Goal: Transaction & Acquisition: Purchase product/service

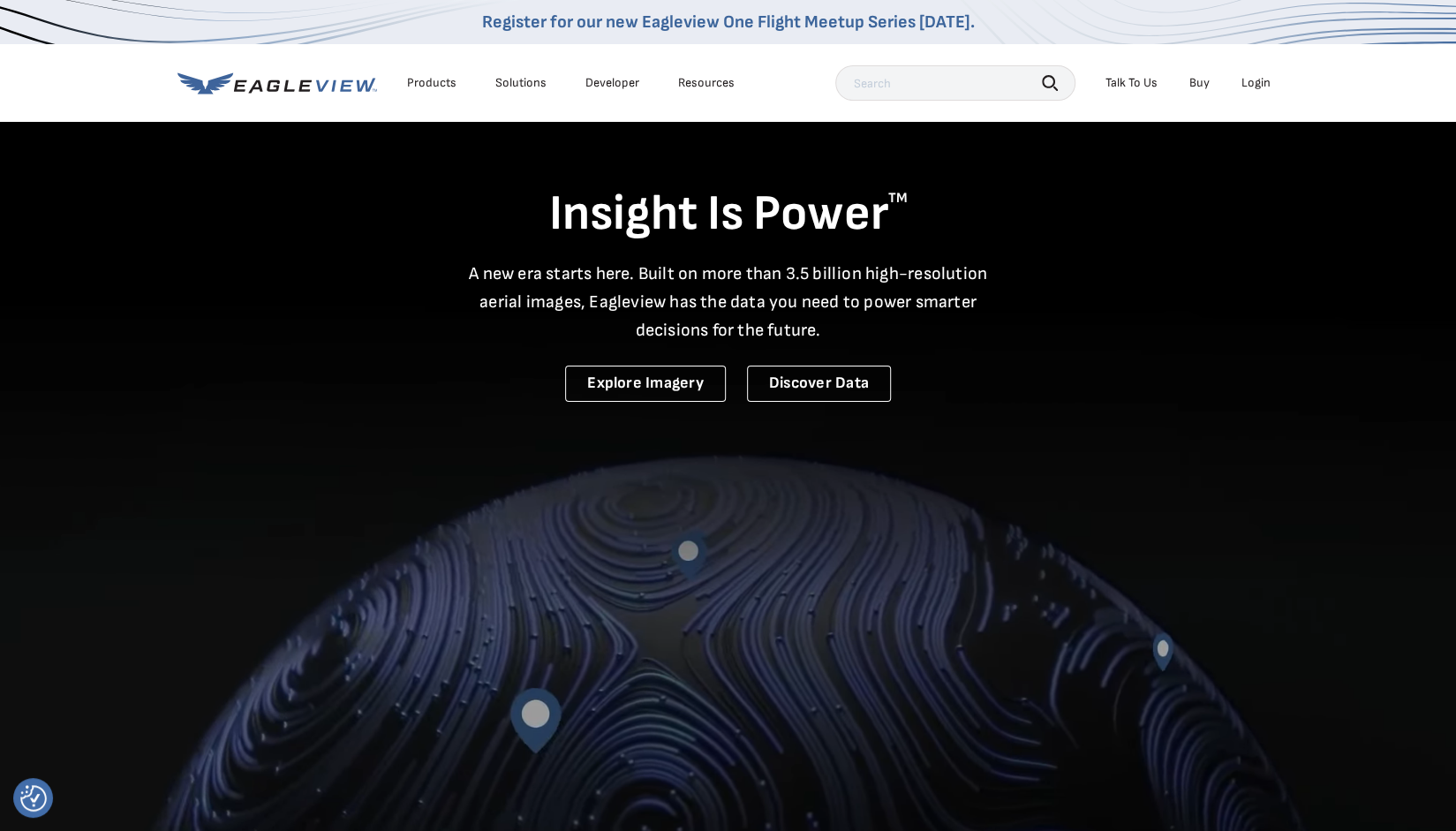
click at [1259, 86] on div "Login" at bounding box center [1256, 83] width 29 height 16
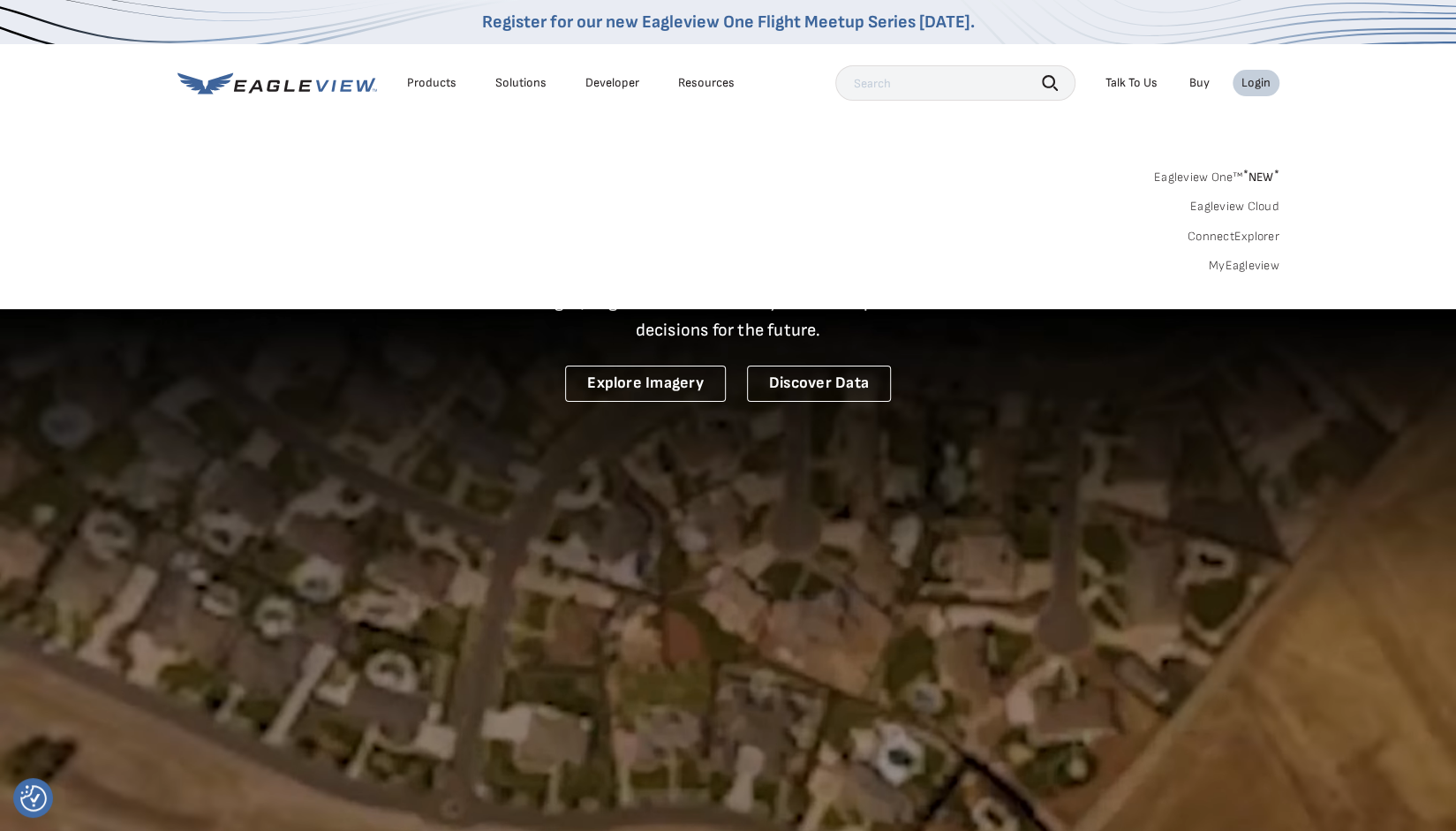
click at [1259, 86] on div "Login" at bounding box center [1256, 83] width 29 height 16
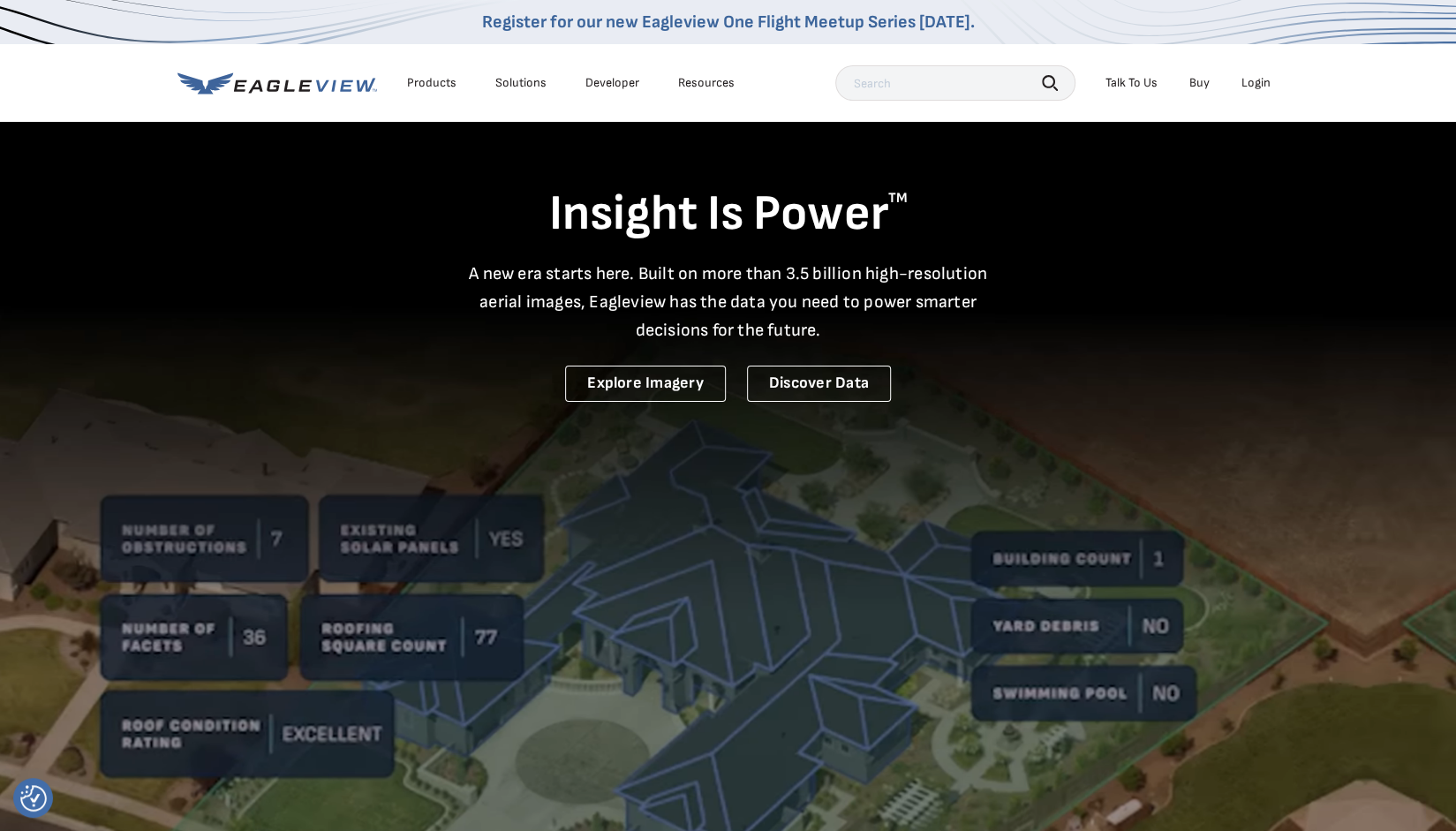
click at [1265, 91] on li "Login" at bounding box center [1256, 84] width 47 height 27
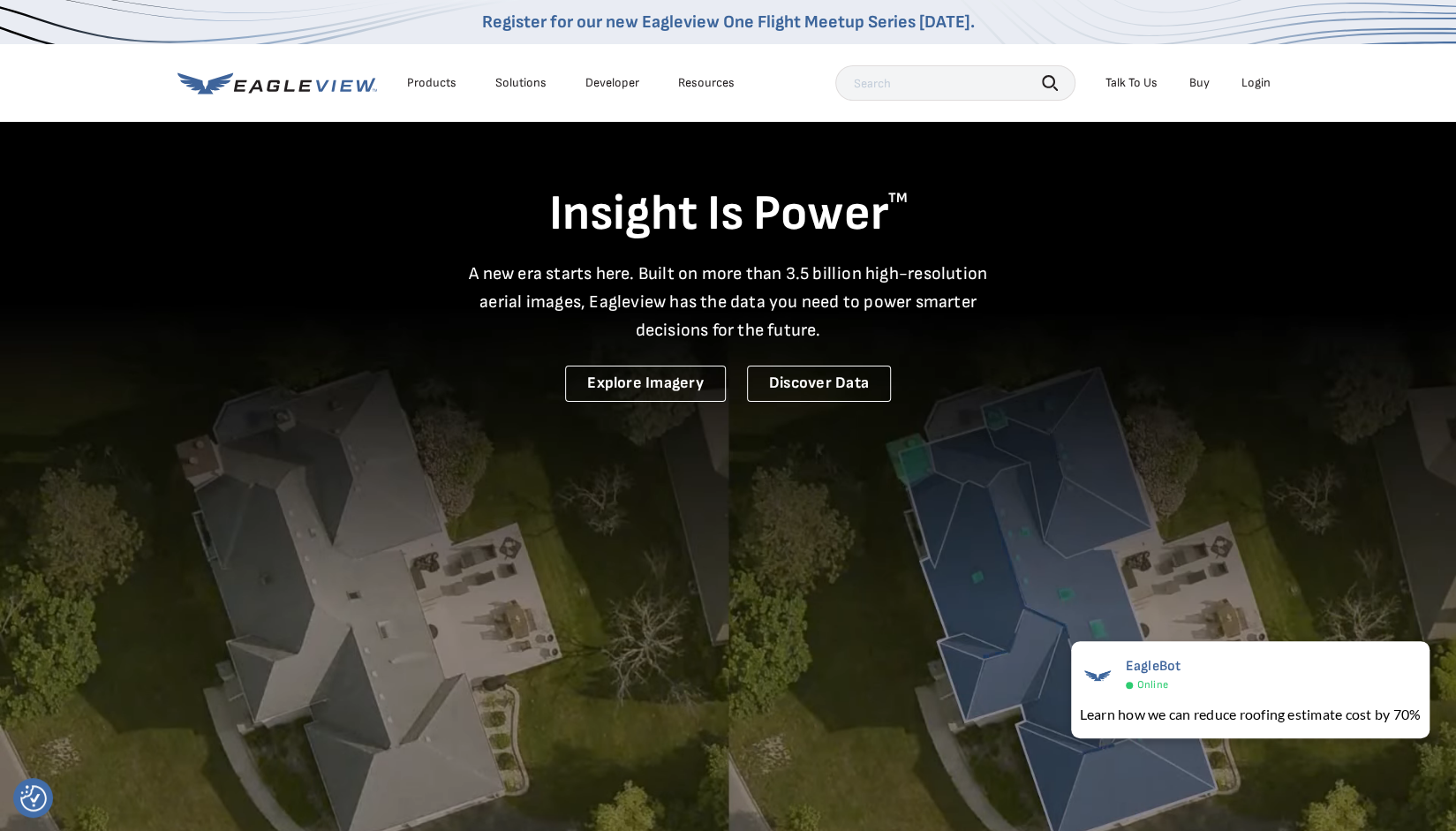
click at [1254, 83] on div "Login" at bounding box center [1256, 83] width 29 height 16
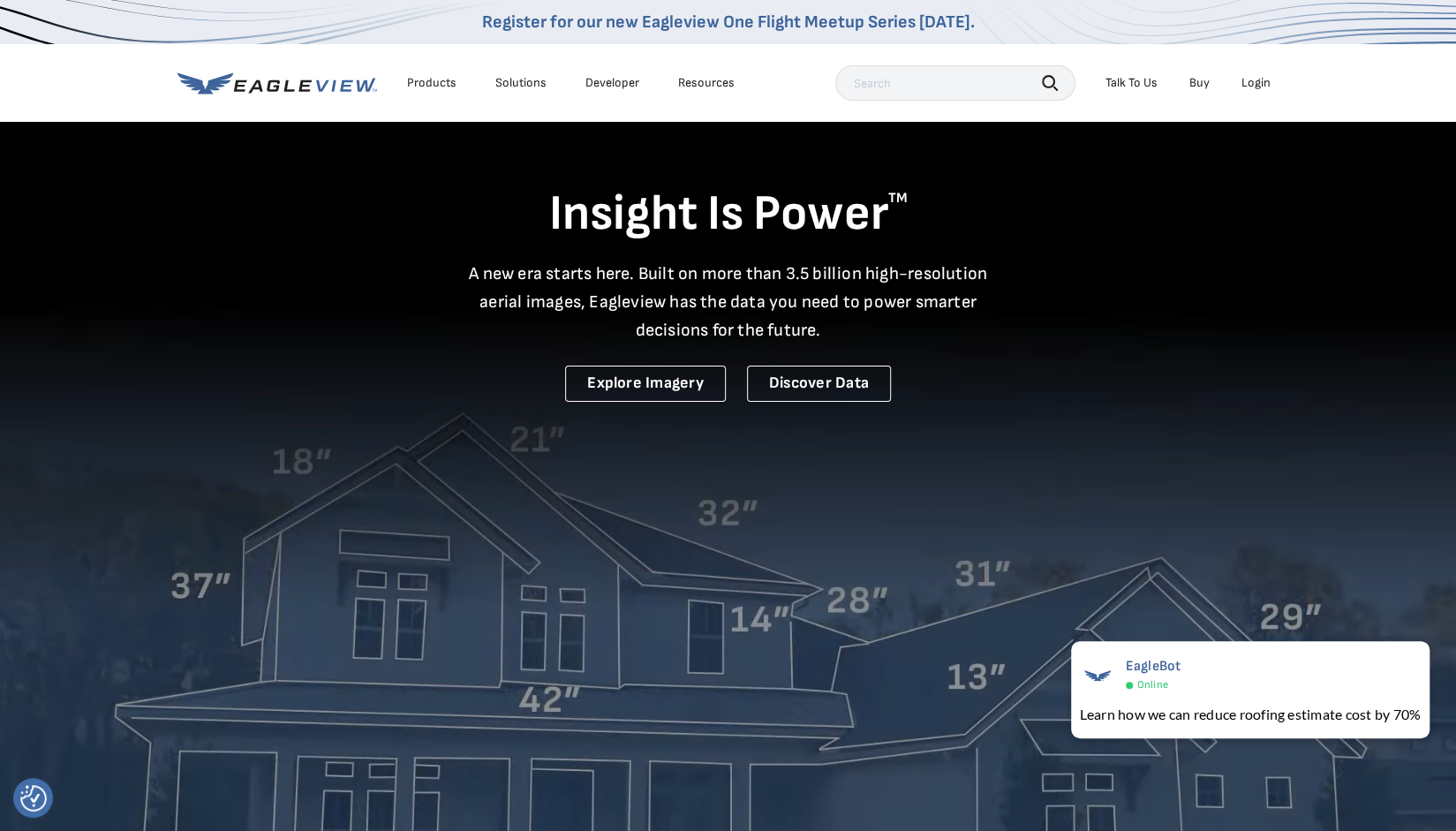
drag, startPoint x: 1455, startPoint y: 83, endPoint x: 1408, endPoint y: 226, distance: 150.5
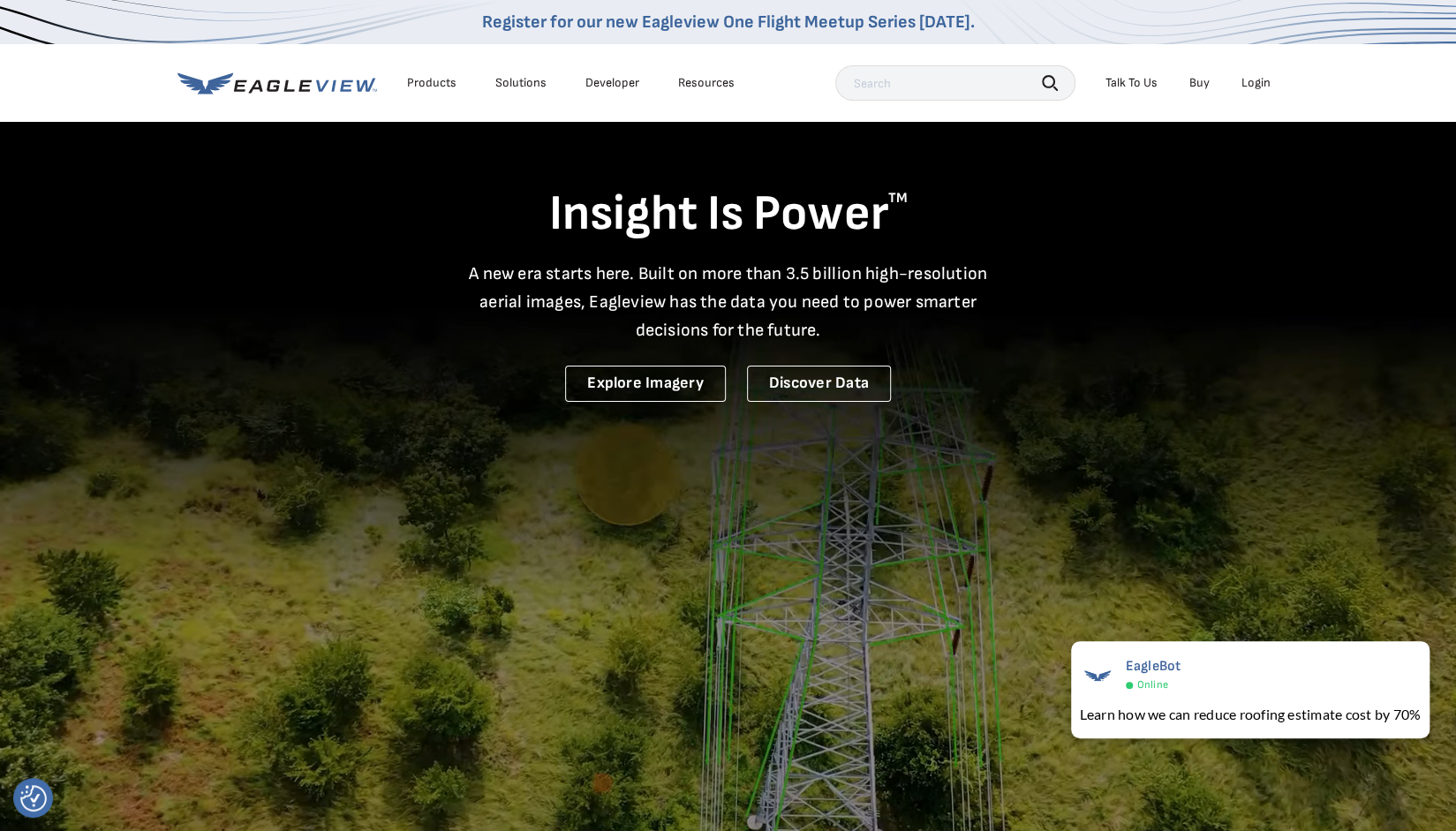
click at [819, 148] on div "Insight Is Power TM A new era starts here. Built on more than 3.5 billion high-…" at bounding box center [729, 260] width 1103 height 281
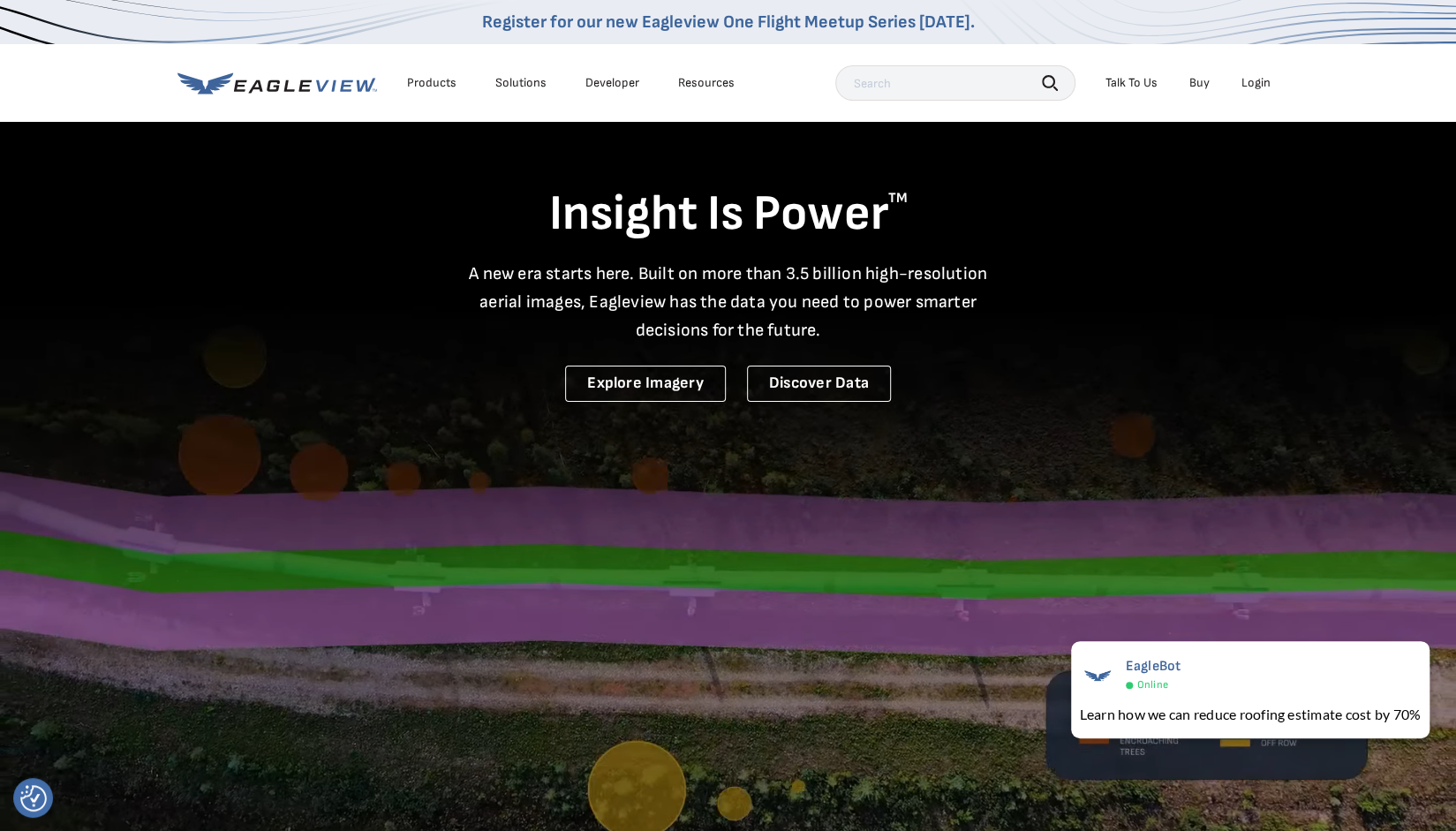
click at [278, 83] on icon at bounding box center [274, 86] width 13 height 12
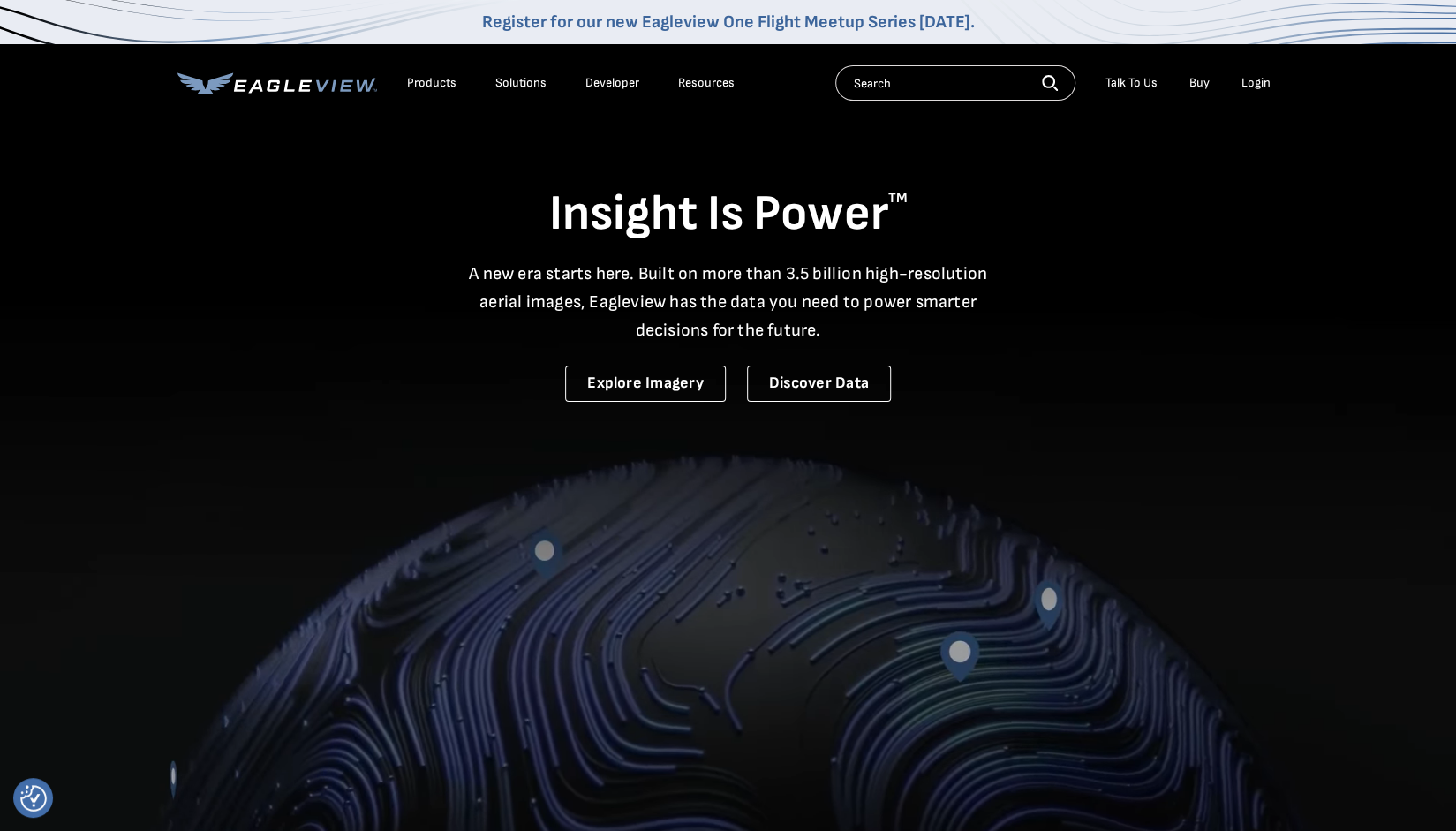
click at [1254, 80] on div "Login" at bounding box center [1256, 83] width 29 height 16
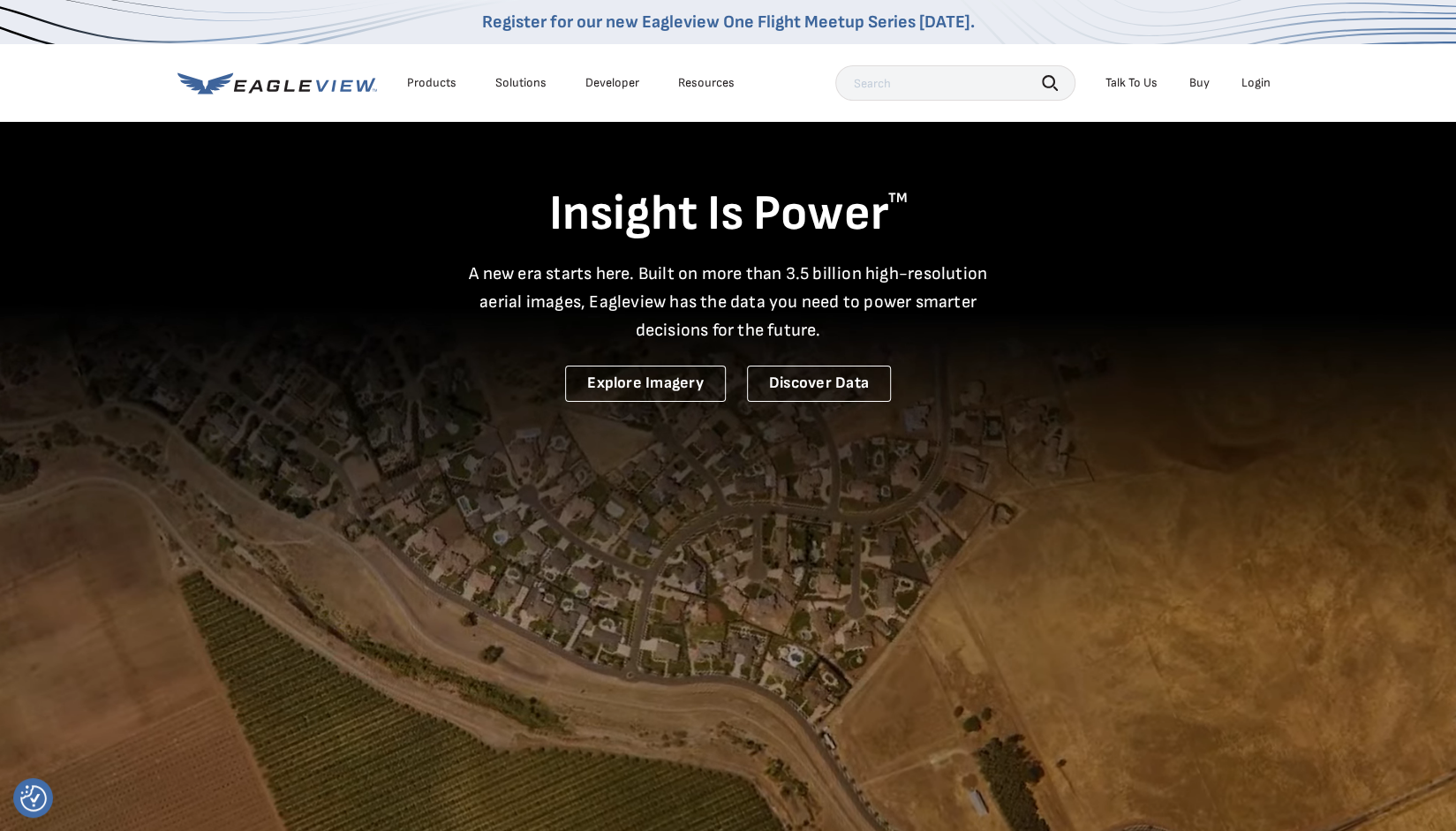
click at [1261, 83] on div "Login" at bounding box center [1256, 83] width 29 height 16
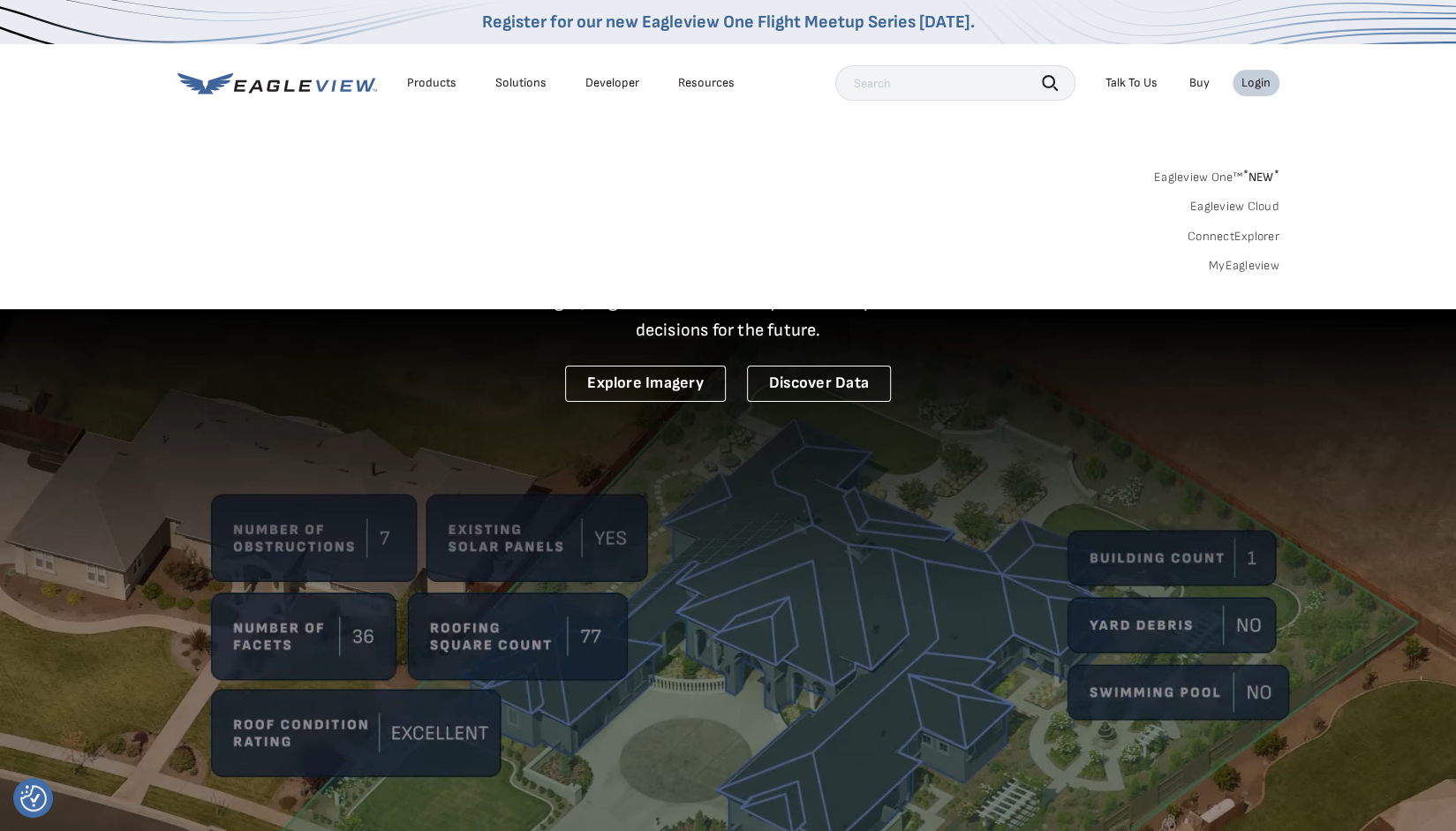
click at [1244, 264] on link "MyEagleview" at bounding box center [1245, 266] width 71 height 16
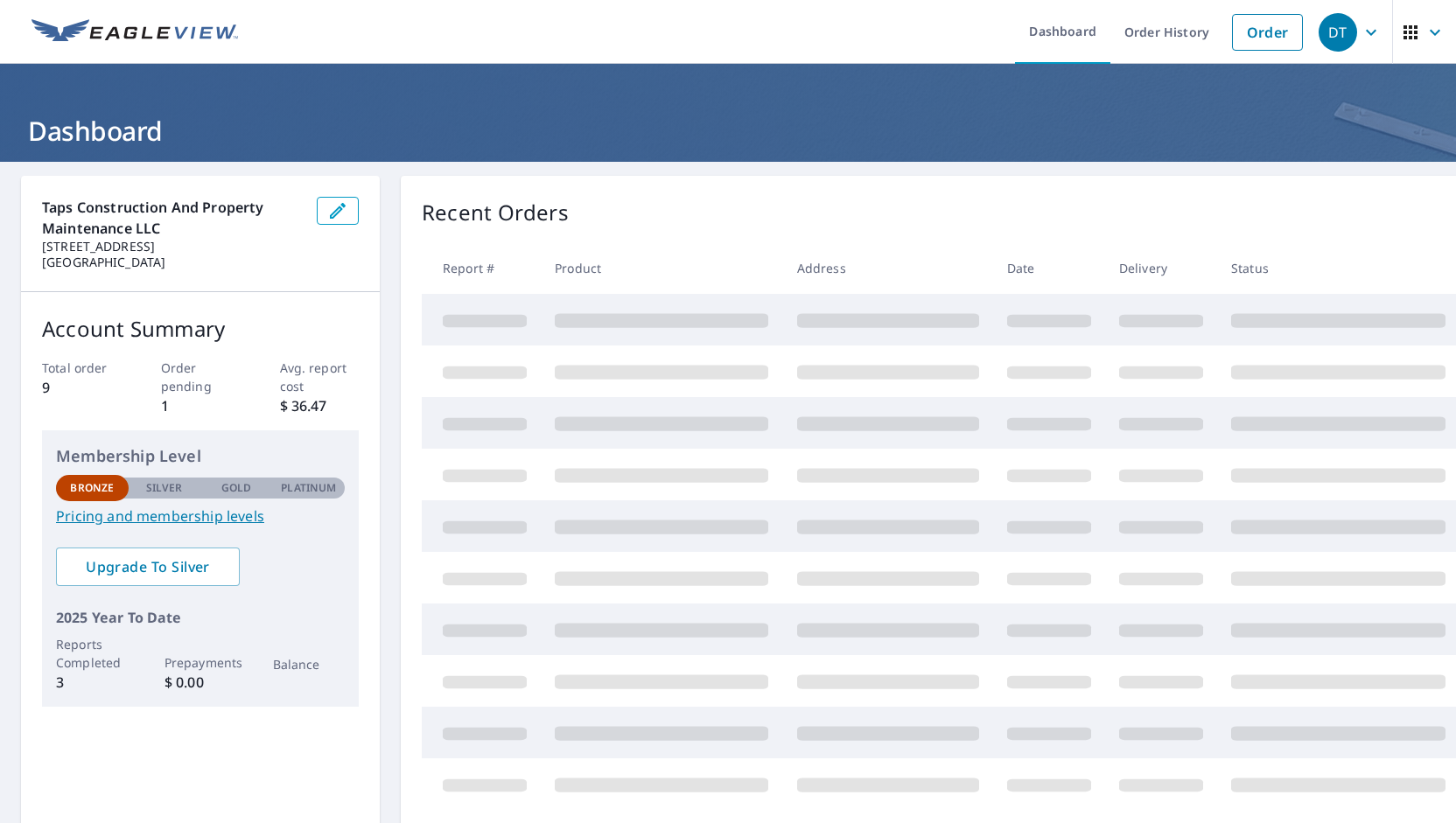
click at [300, 224] on p "Taps Construction and Property Maintenance LLC" at bounding box center [172, 218] width 261 height 42
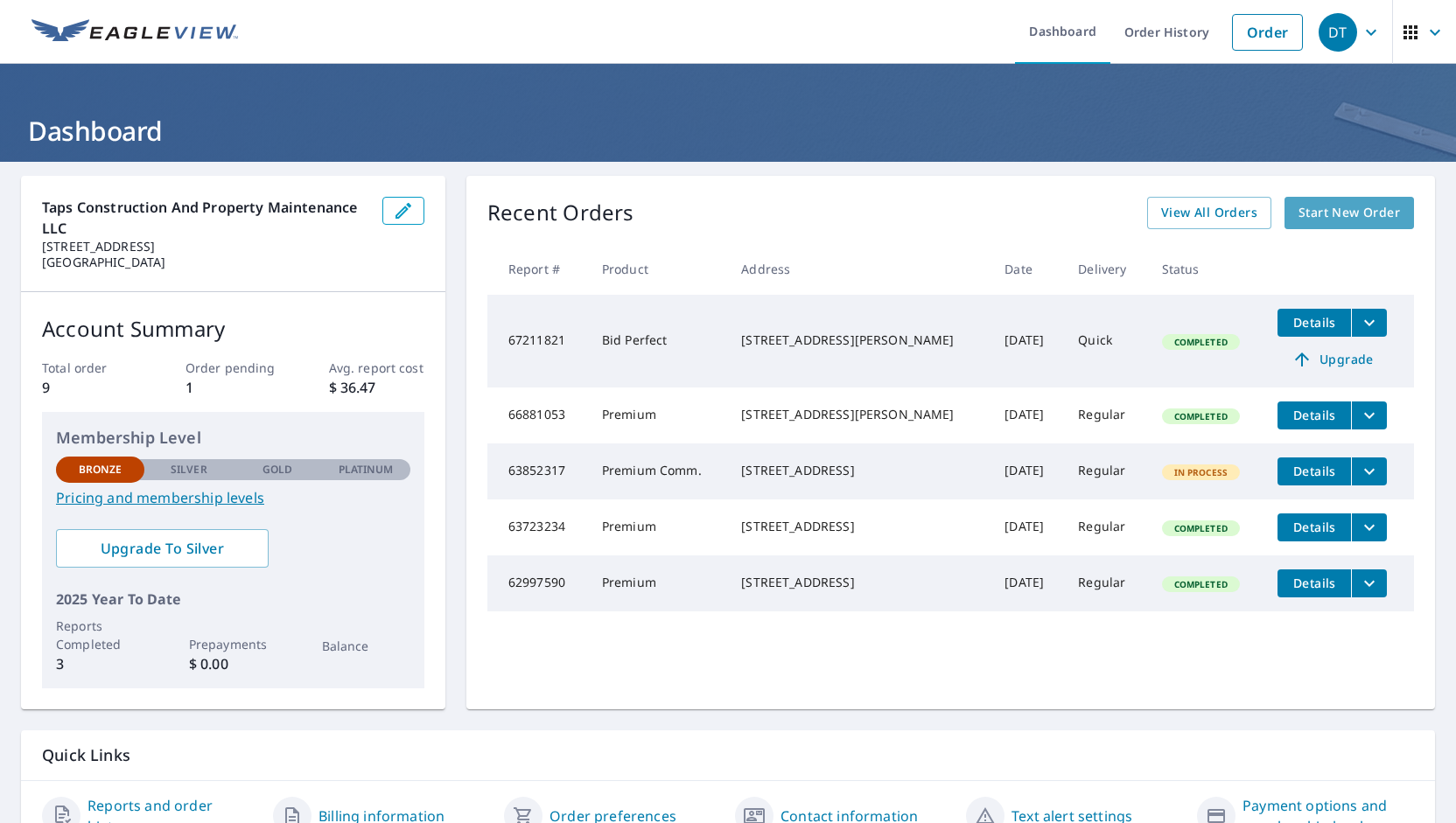
click at [1360, 208] on span "Start New Order" at bounding box center [1349, 212] width 102 height 22
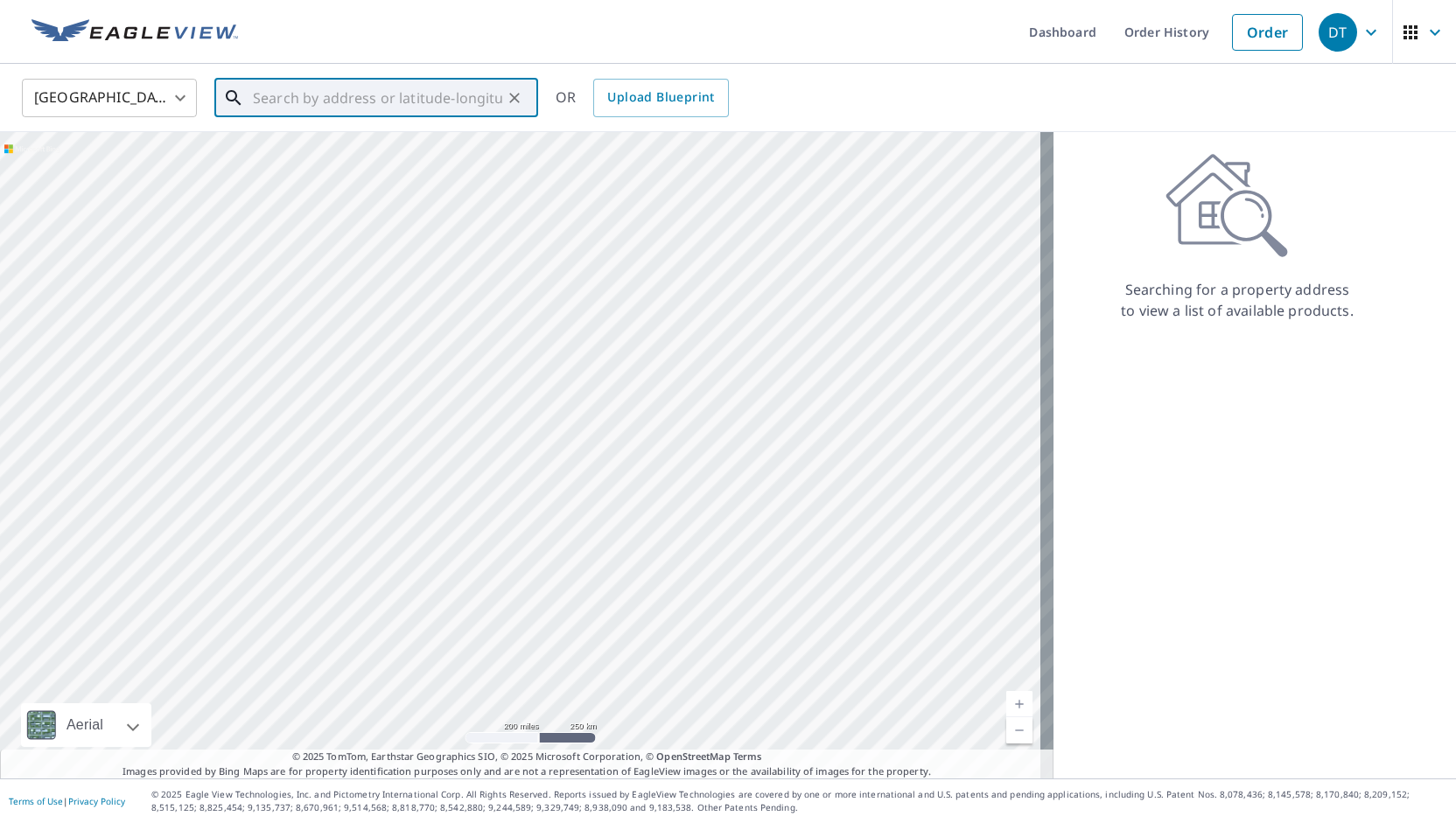
click at [301, 100] on input "text" at bounding box center [378, 97] width 249 height 49
click at [289, 157] on span "421 Carr St" at bounding box center [386, 148] width 275 height 21
type input "421 Carr St Forked River, NJ 08731"
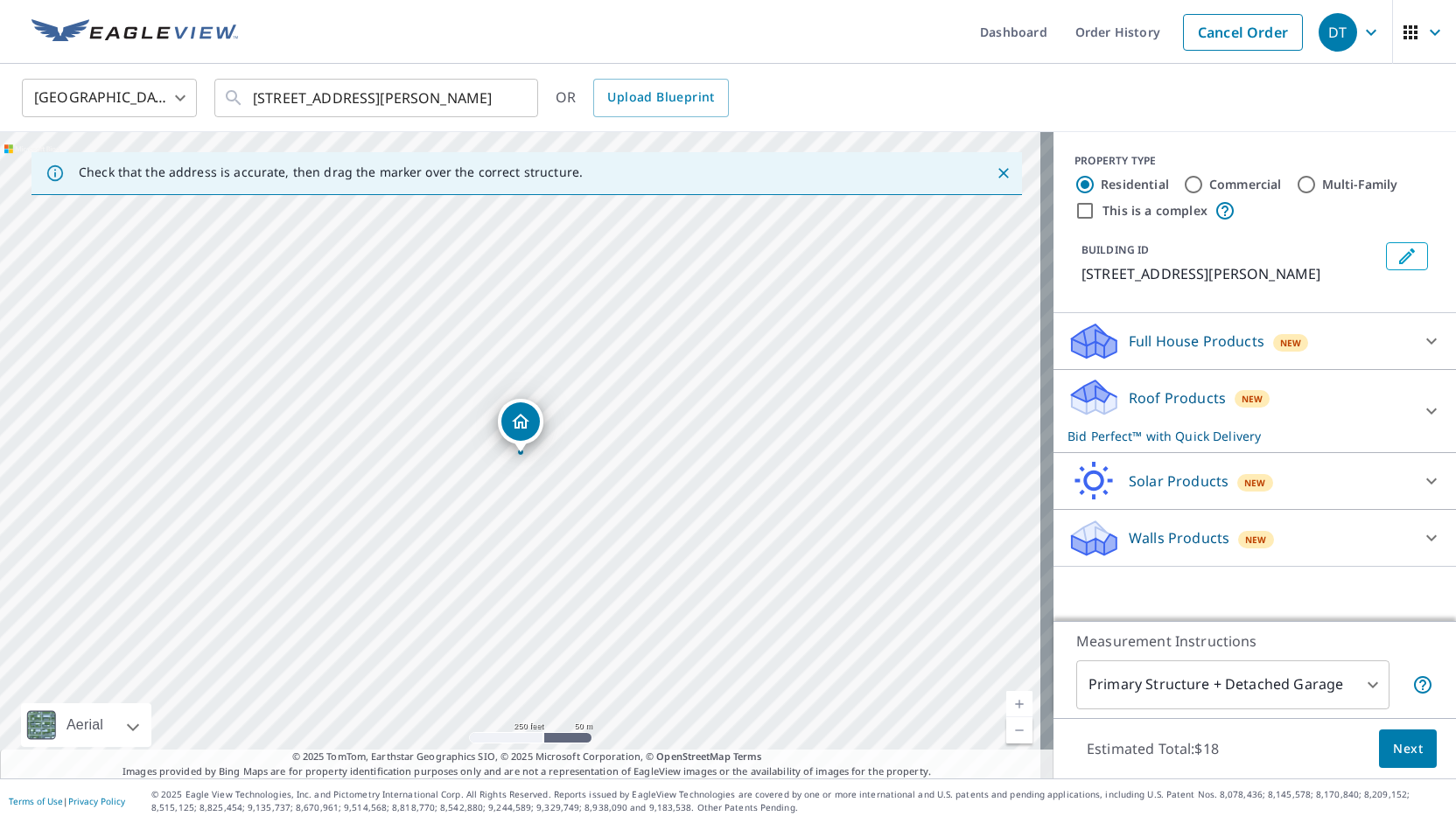
click at [1385, 402] on div "Roof Products New Bid Perfect™ with Quick Delivery" at bounding box center [1239, 411] width 343 height 69
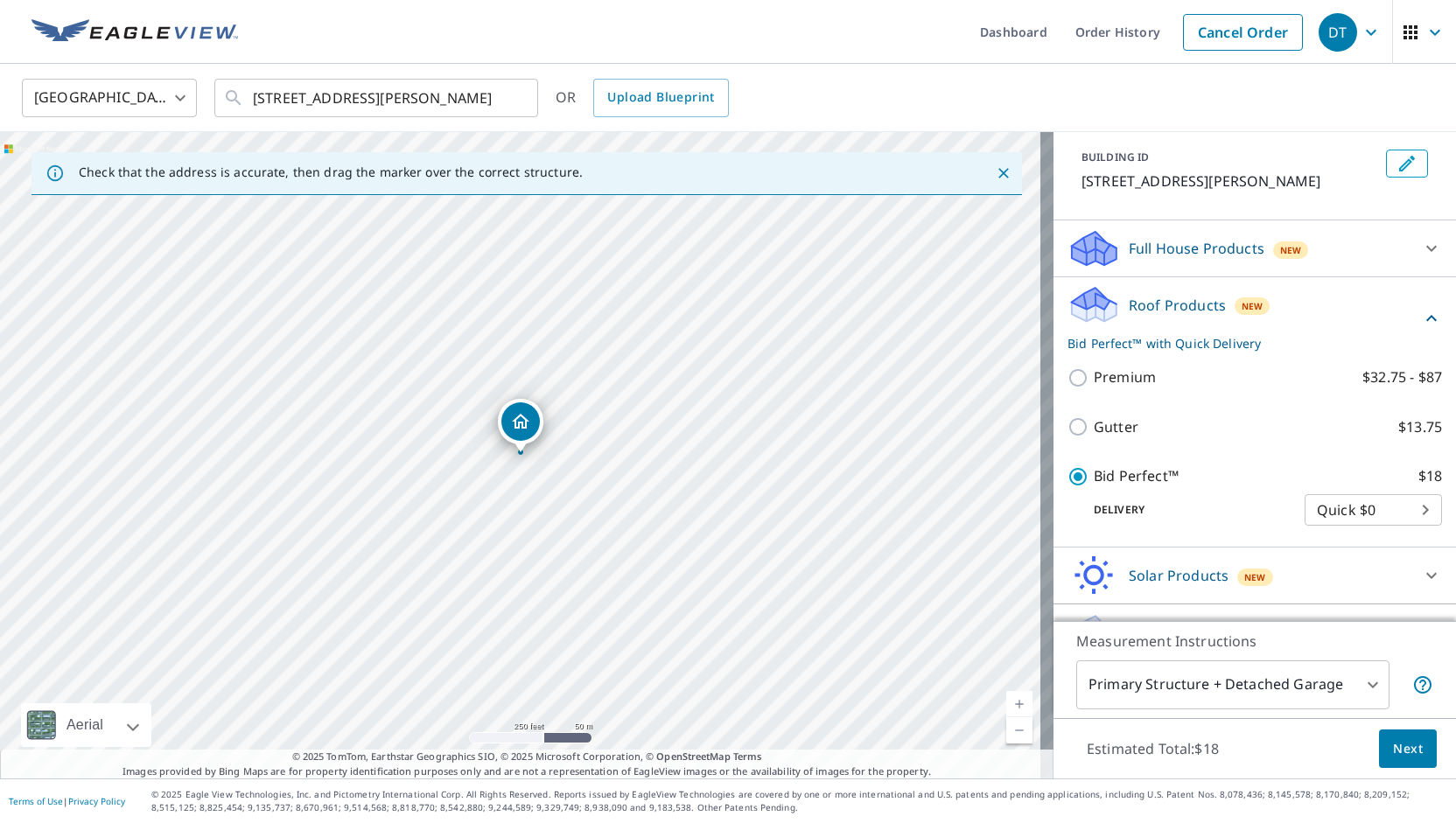
scroll to position [131, 0]
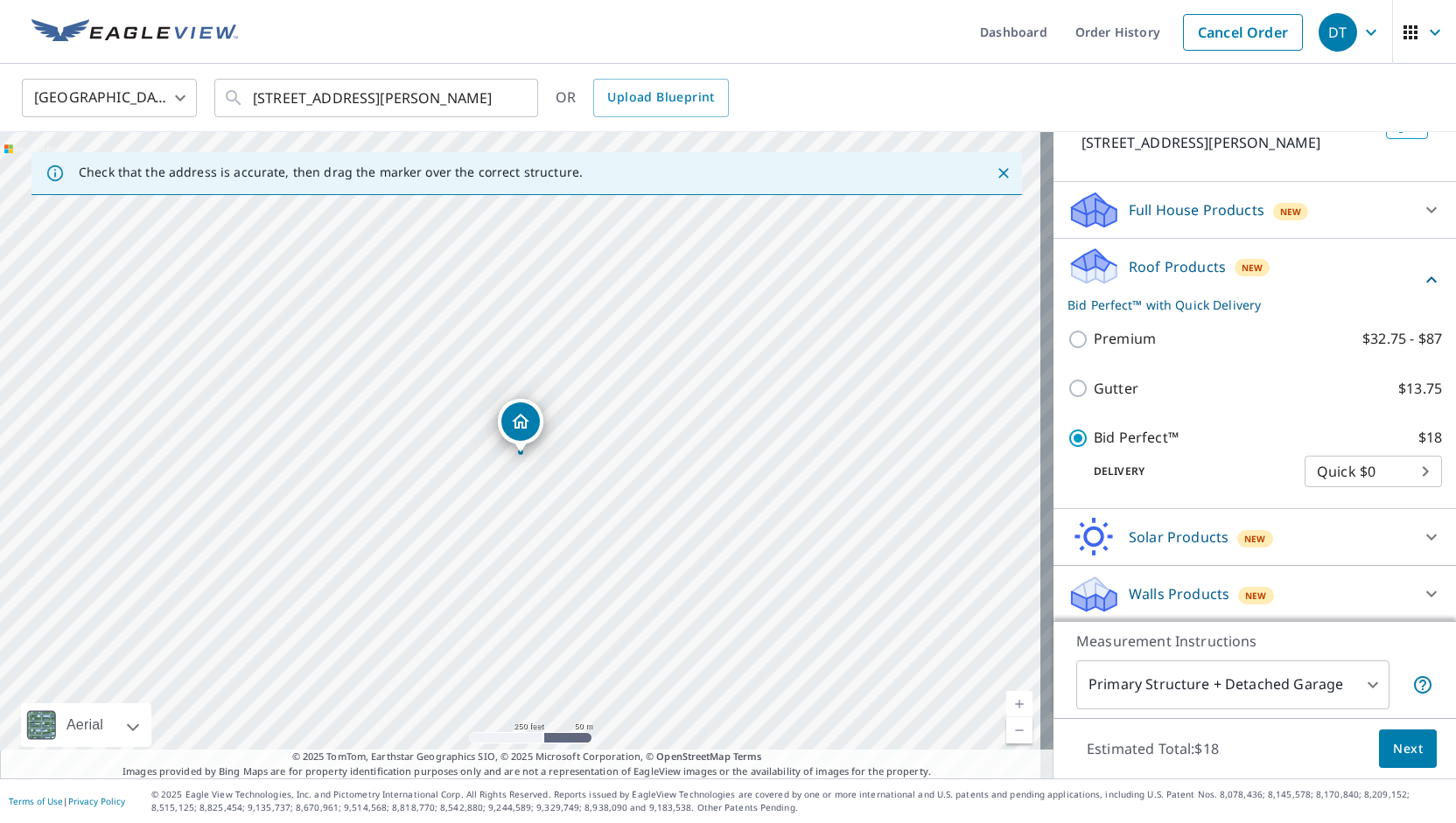
click at [1335, 470] on body "DT DT Dashboard Order History Cancel Order DT United States US ​ 421 Carr St Fo…" at bounding box center [728, 411] width 1456 height 823
click at [1334, 470] on li "Quick $0" at bounding box center [1347, 471] width 137 height 31
click at [1157, 466] on p "Delivery" at bounding box center [1186, 471] width 237 height 16
click at [1393, 768] on button "Next" at bounding box center [1407, 749] width 58 height 39
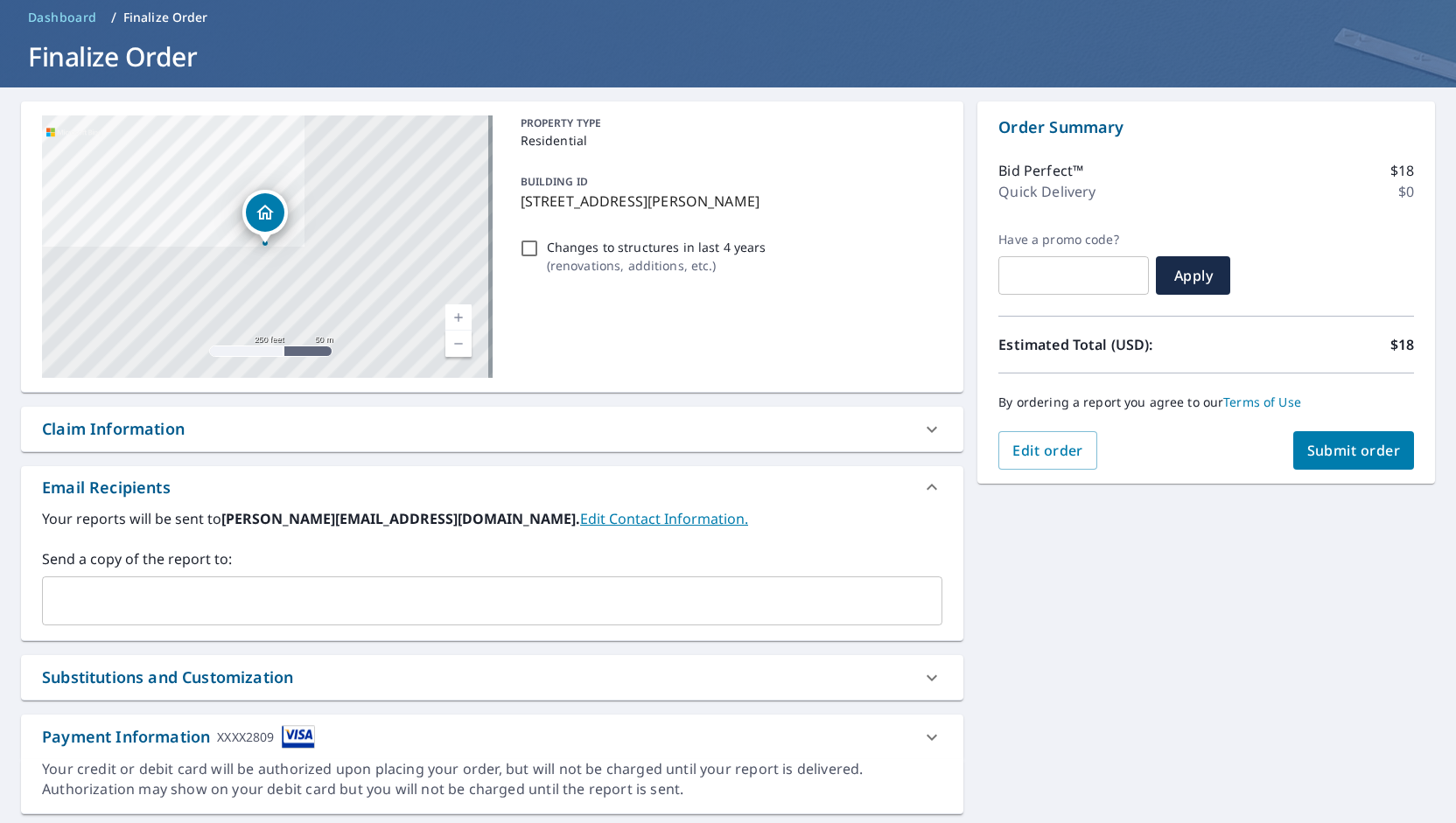
scroll to position [122, 0]
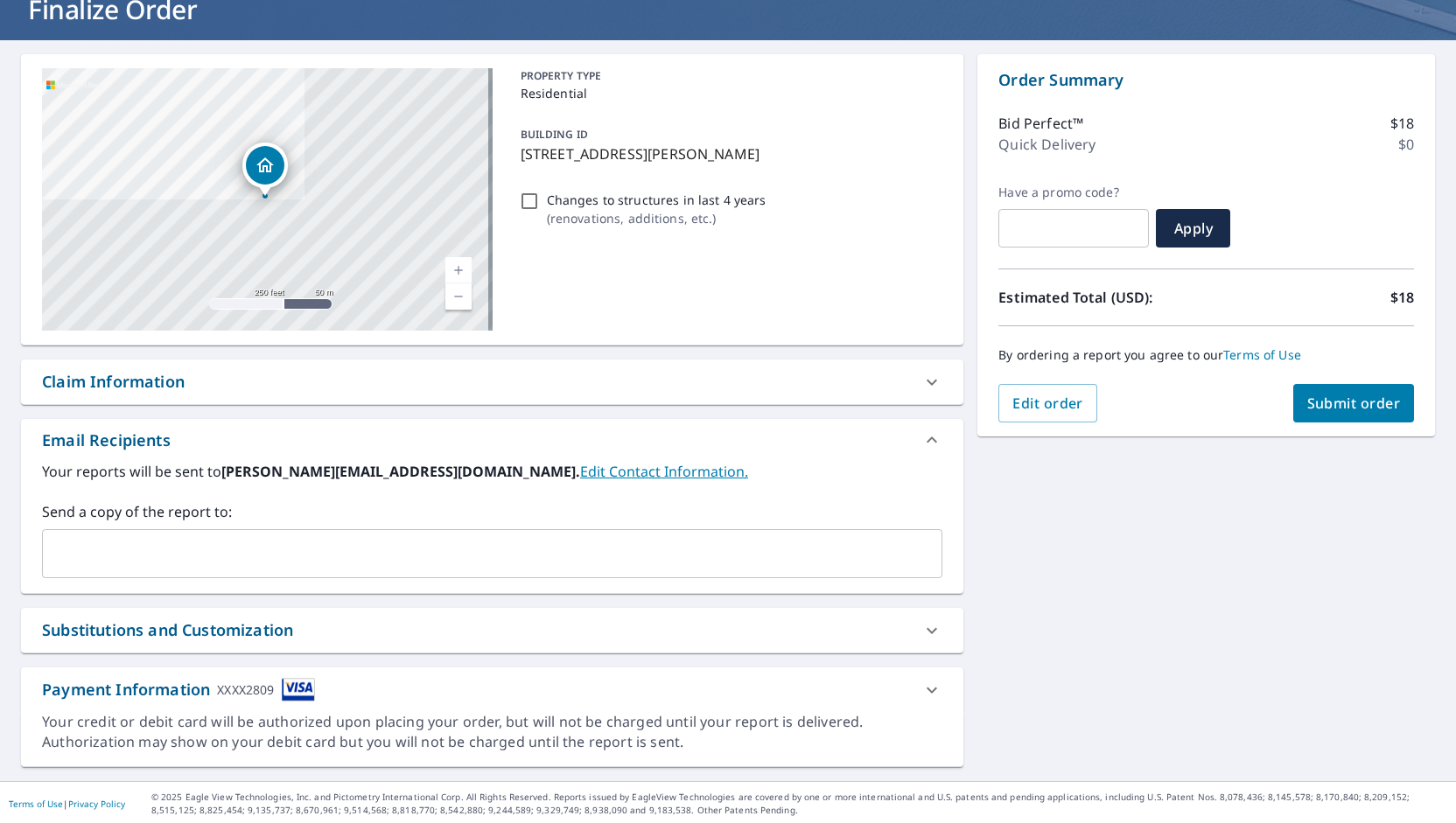
click at [1360, 413] on button "Submit order" at bounding box center [1354, 403] width 122 height 38
checkbox input "true"
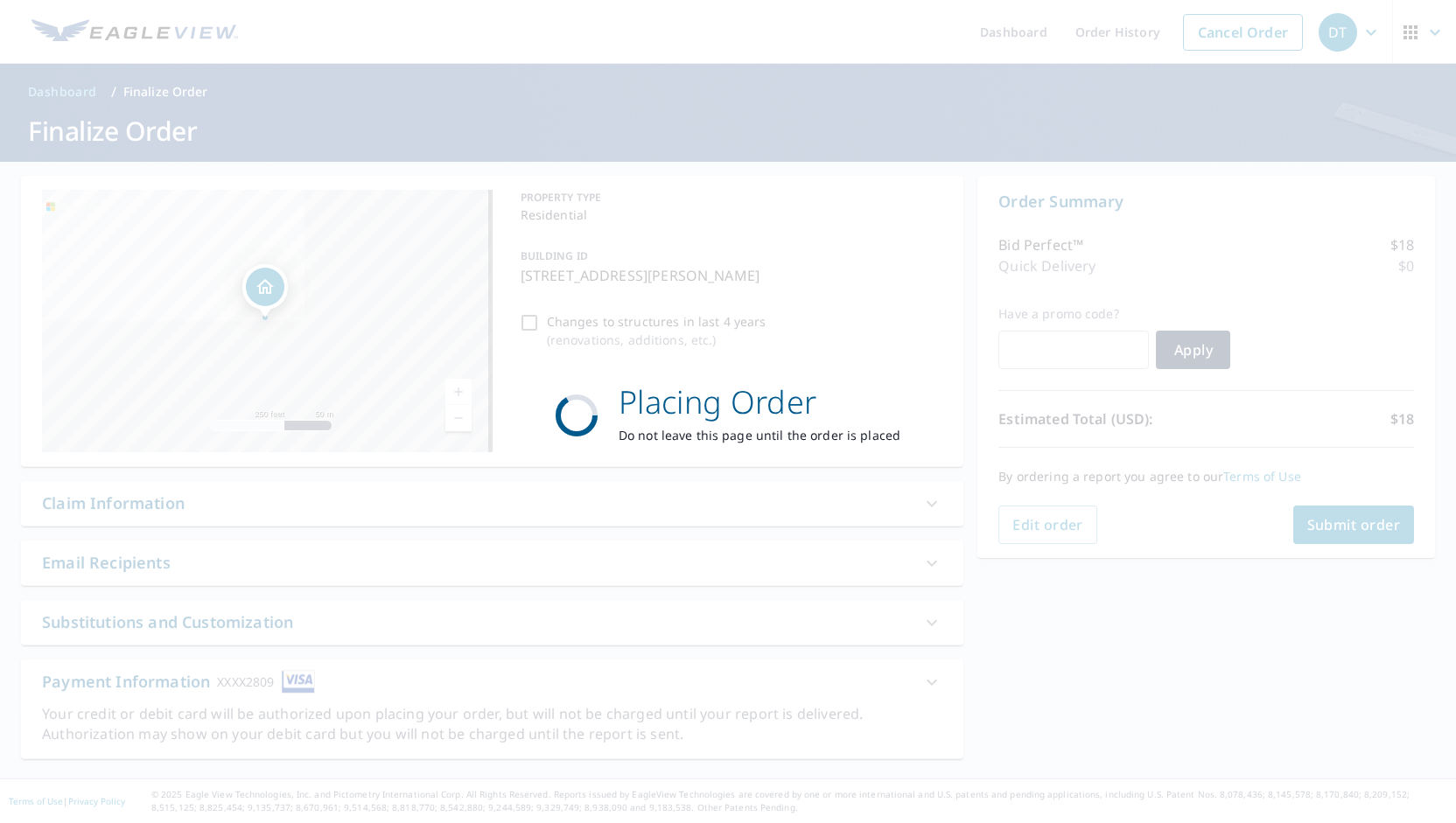
scroll to position [0, 0]
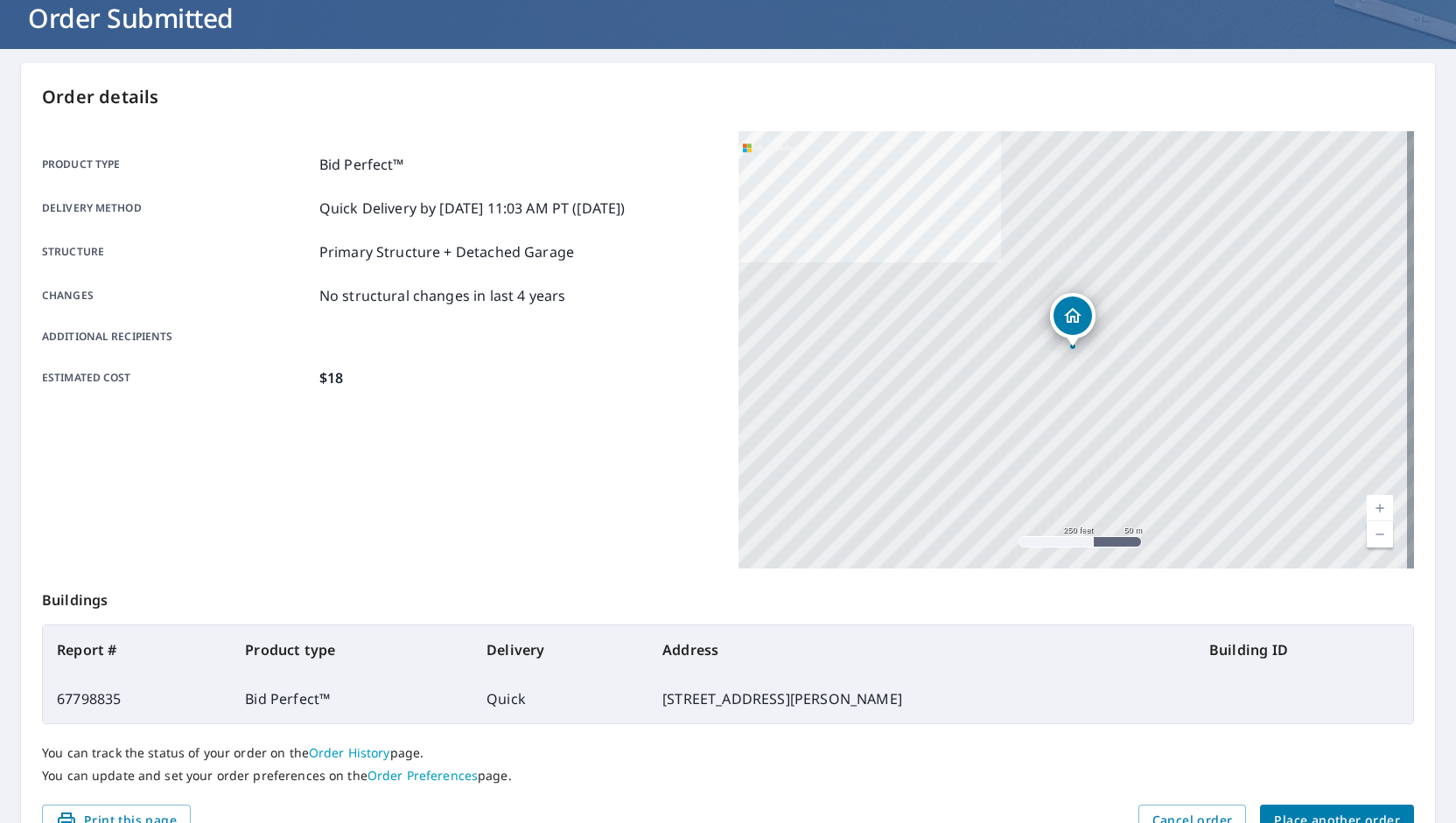
scroll to position [205, 0]
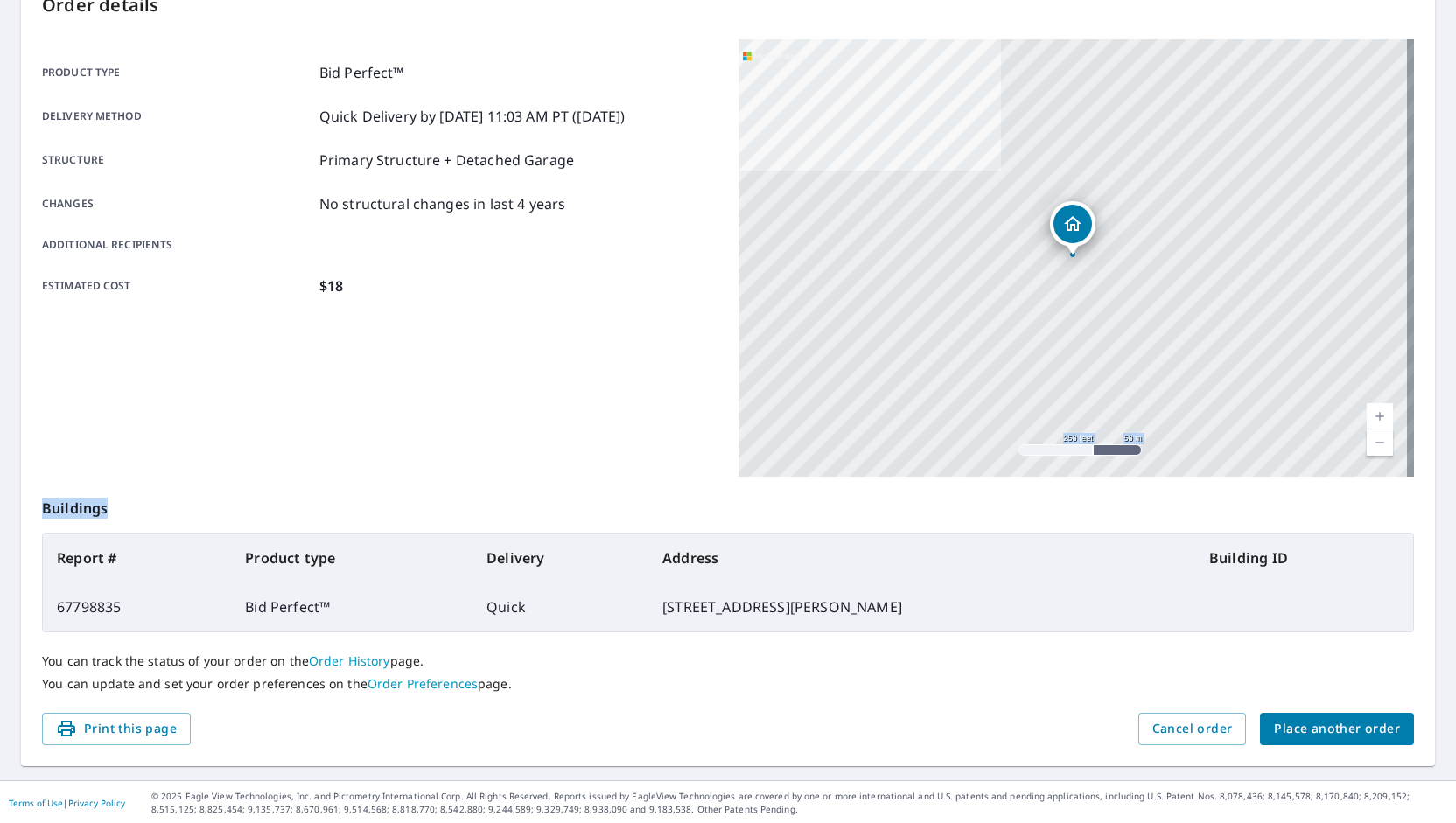
drag, startPoint x: 1443, startPoint y: 559, endPoint x: 1452, endPoint y: 376, distance: 183.2
click at [1452, 376] on div "Dashboard Order History Order DT Order Submitted Order details Product type Bid…" at bounding box center [728, 411] width 1456 height 823
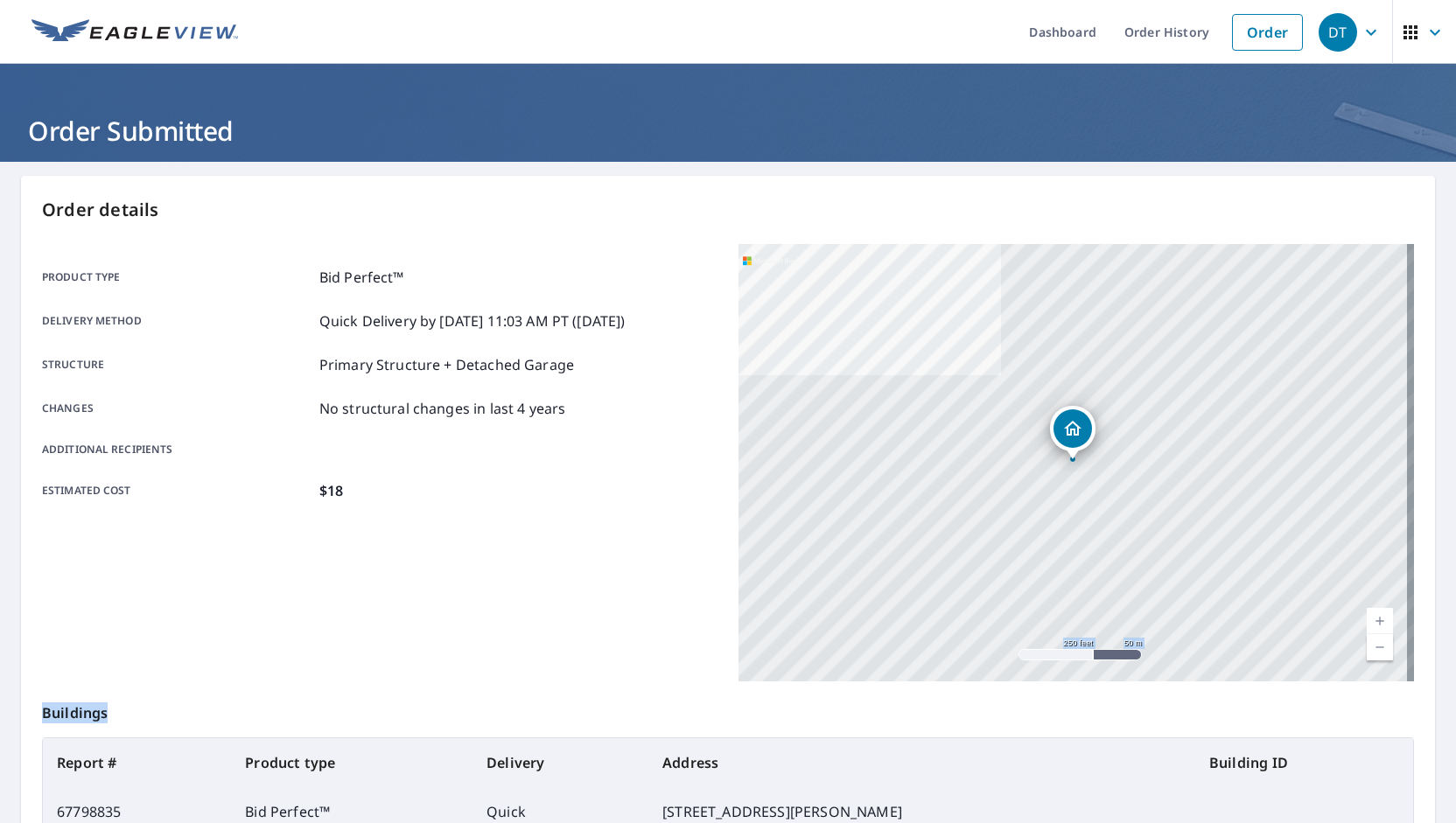
click at [1334, 30] on div "DT" at bounding box center [1338, 32] width 38 height 38
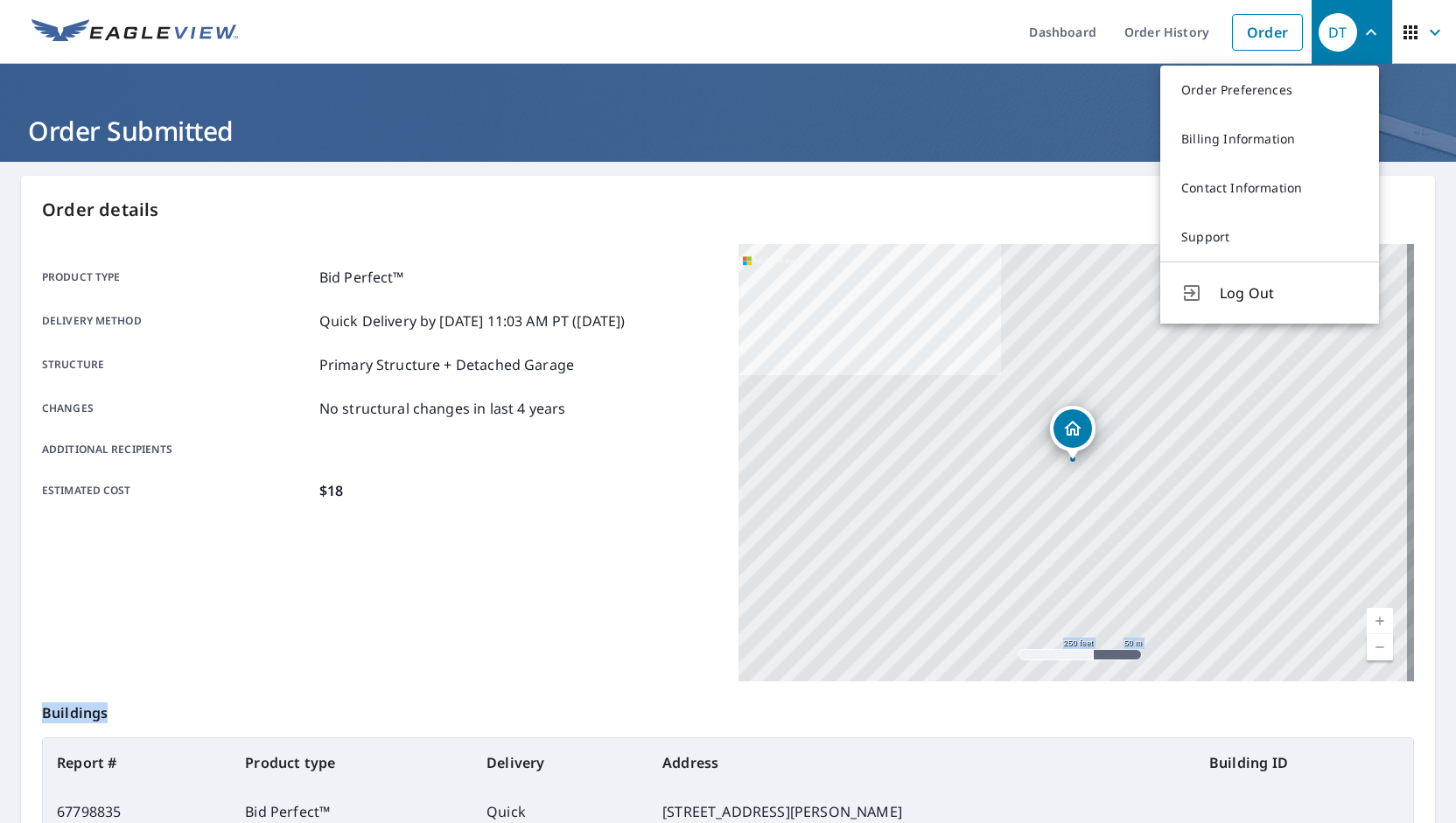
click at [1407, 37] on span "button" at bounding box center [1424, 32] width 49 height 42
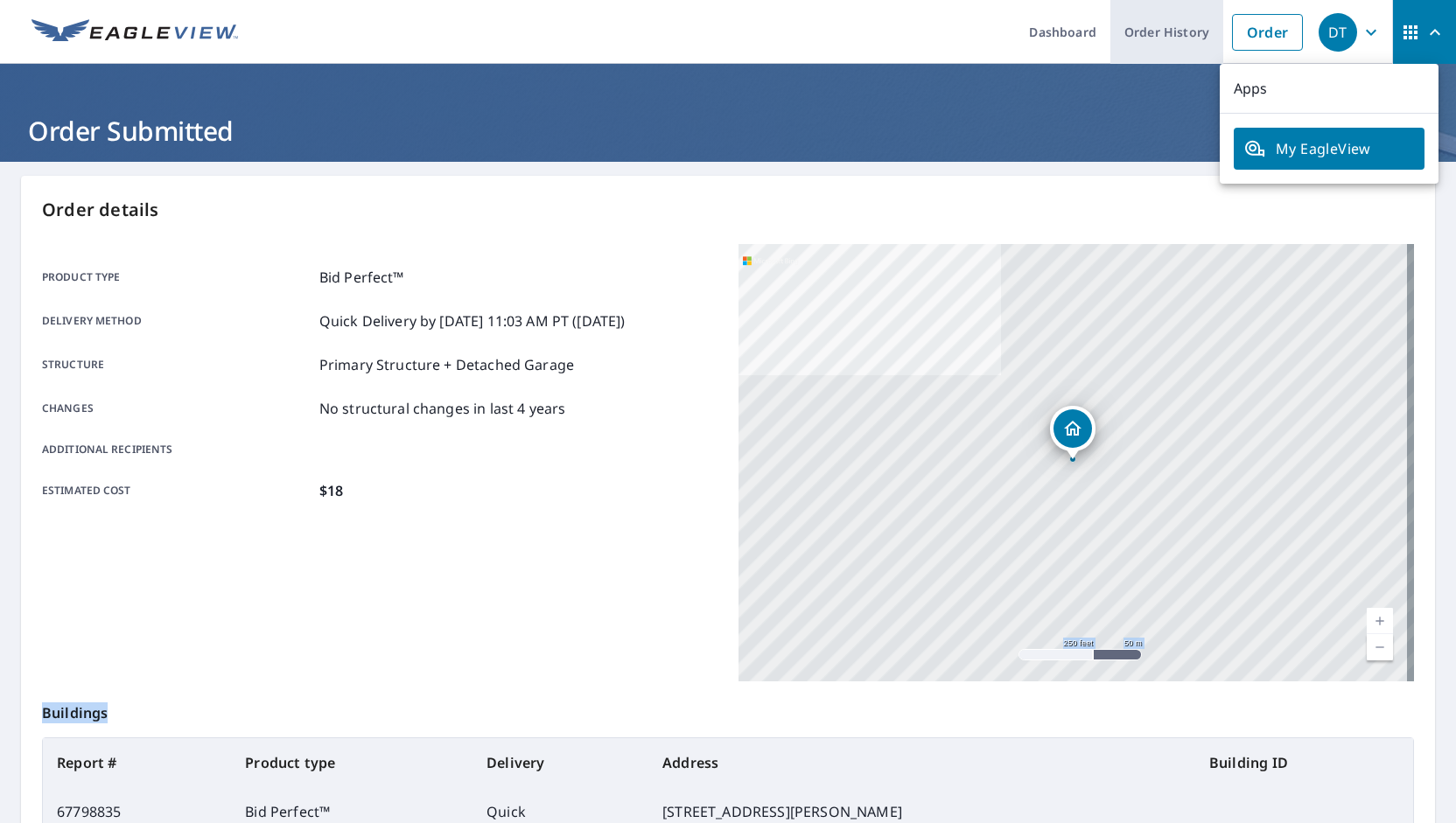
click at [1147, 22] on link "Order History" at bounding box center [1167, 31] width 113 height 64
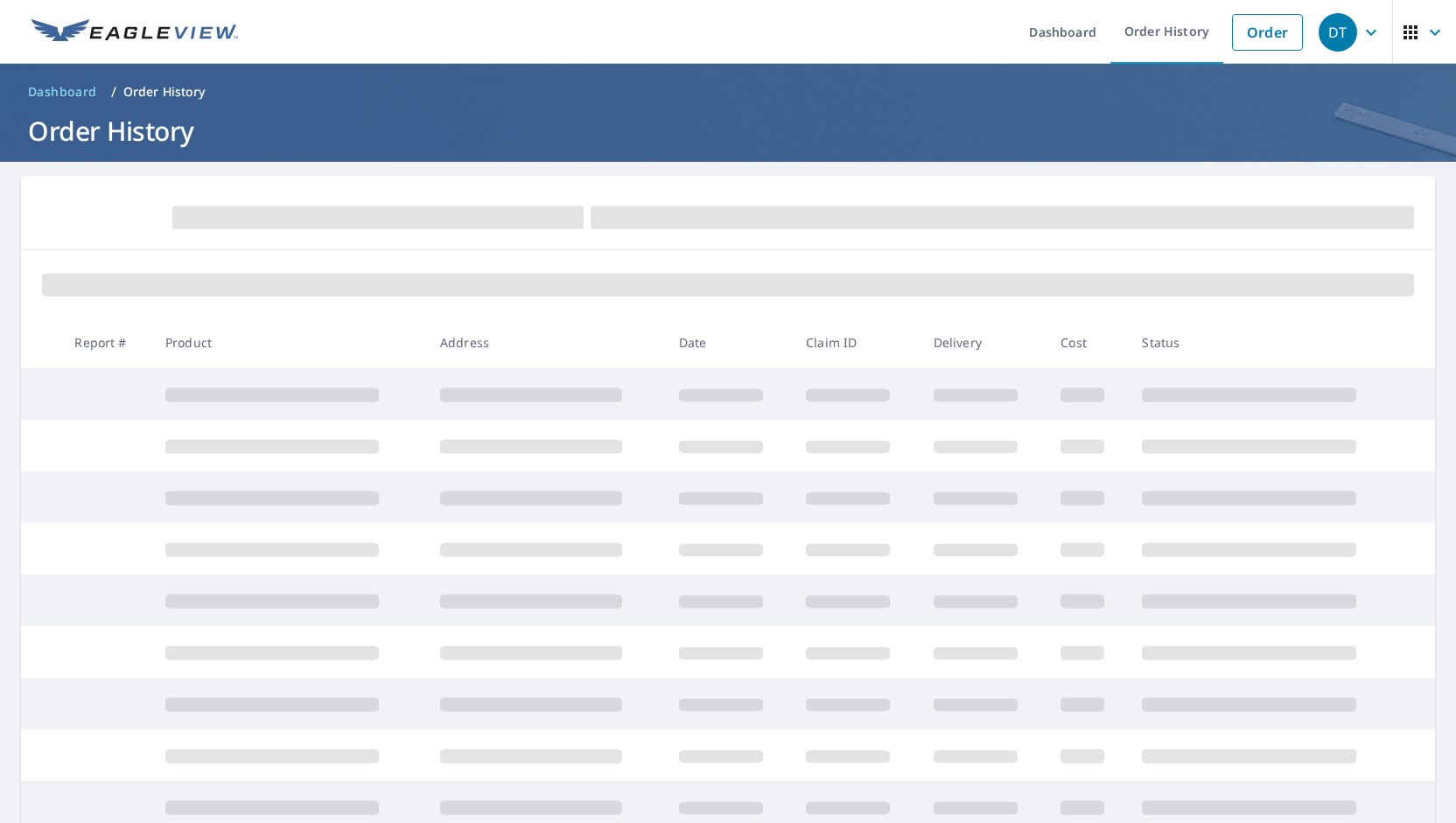
click at [645, 355] on th "Address" at bounding box center [545, 343] width 239 height 51
